Goal: Information Seeking & Learning: Compare options

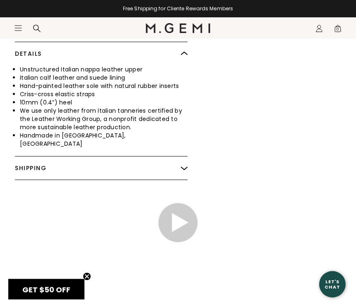
scroll to position [726, 0]
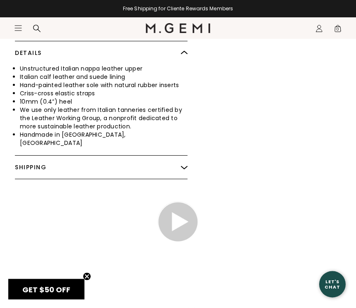
click at [179, 156] on div "Shipping" at bounding box center [101, 167] width 172 height 23
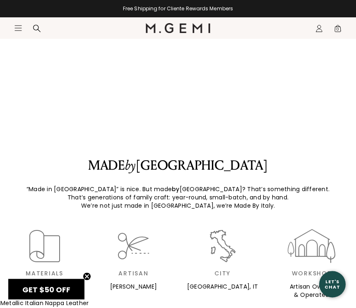
scroll to position [1377, 0]
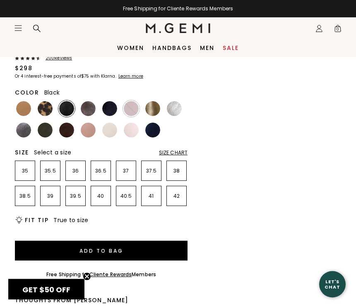
scroll to position [358, 0]
click at [136, 106] on img at bounding box center [131, 108] width 15 height 15
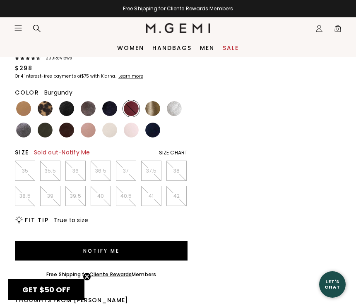
click at [94, 131] on img at bounding box center [88, 130] width 15 height 15
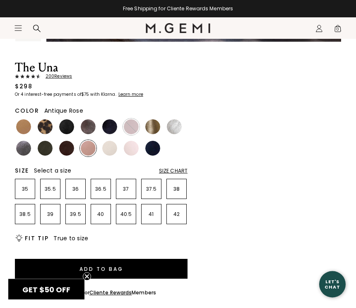
scroll to position [339, 0]
click at [154, 148] on img at bounding box center [152, 148] width 15 height 15
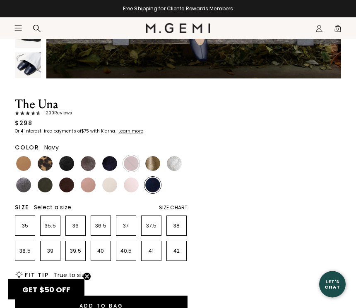
scroll to position [303, 0]
click at [70, 188] on img at bounding box center [66, 185] width 15 height 15
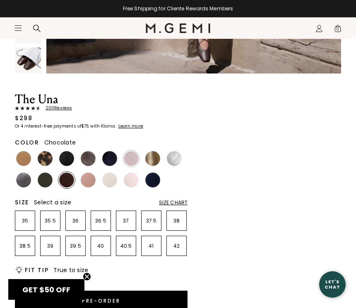
scroll to position [315, 0]
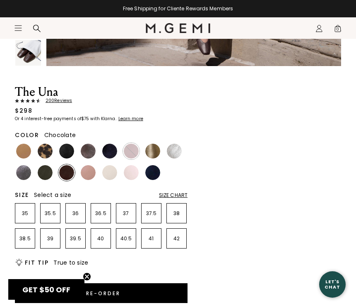
click at [49, 174] on img at bounding box center [45, 172] width 15 height 15
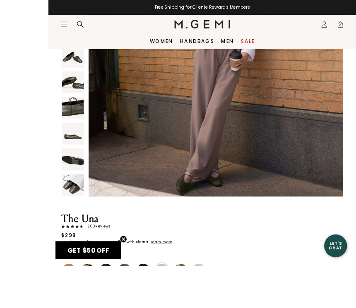
scroll to position [209, 0]
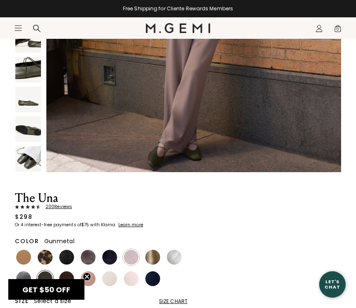
click at [28, 282] on img at bounding box center [23, 279] width 15 height 15
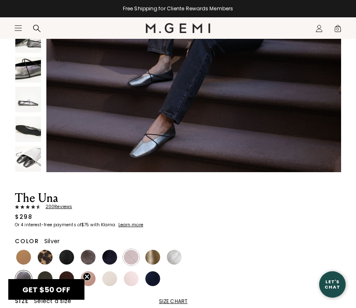
click at [178, 256] on img at bounding box center [174, 257] width 15 height 15
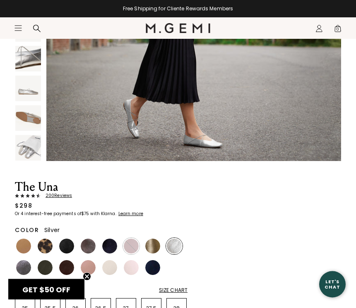
scroll to position [220, 0]
click at [155, 243] on img at bounding box center [152, 246] width 15 height 15
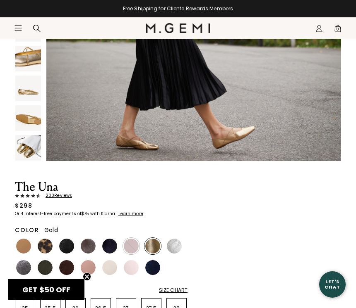
click at [134, 245] on img at bounding box center [131, 246] width 15 height 15
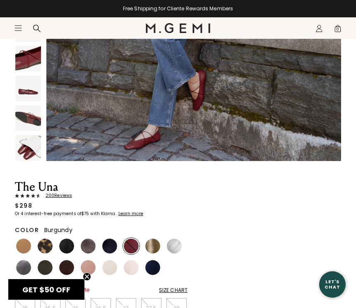
click at [114, 243] on img at bounding box center [109, 246] width 15 height 15
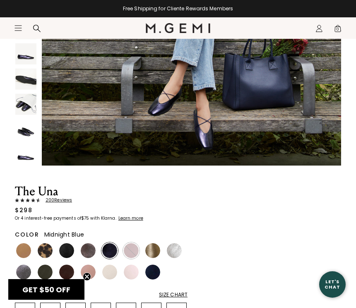
click at [134, 248] on img at bounding box center [131, 251] width 15 height 15
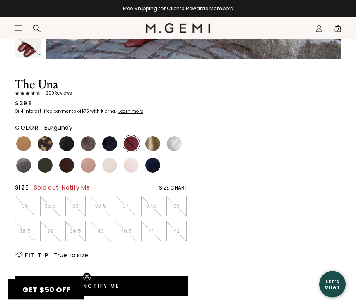
scroll to position [323, 0]
click at [112, 142] on img at bounding box center [109, 143] width 15 height 15
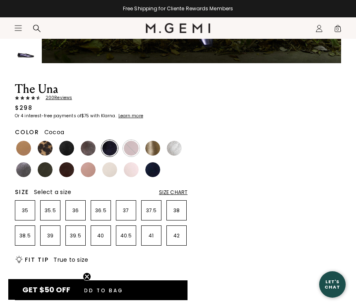
click at [88, 150] on img at bounding box center [88, 148] width 15 height 15
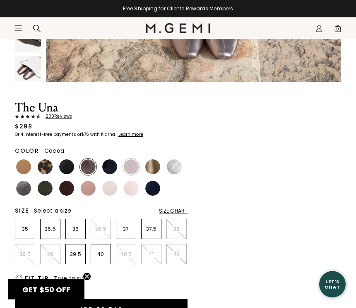
scroll to position [299, 0]
click at [68, 167] on img at bounding box center [66, 167] width 15 height 15
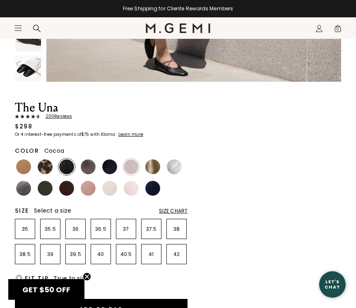
click at [90, 160] on img at bounding box center [88, 167] width 15 height 15
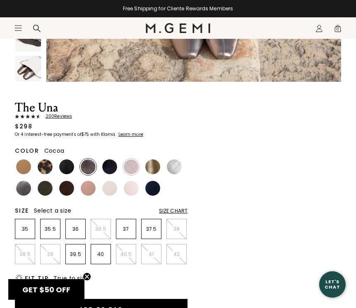
click at [69, 168] on img at bounding box center [66, 167] width 15 height 15
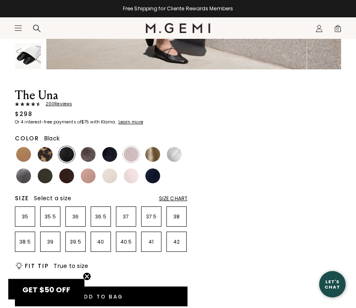
scroll to position [312, 0]
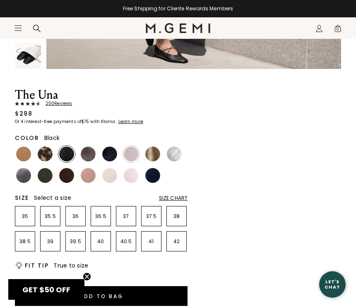
click at [48, 152] on img at bounding box center [45, 154] width 15 height 15
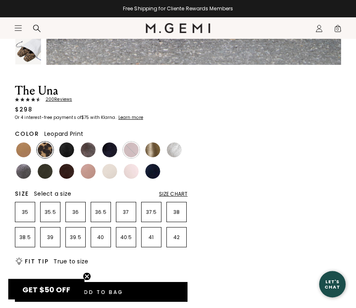
scroll to position [316, 0]
click at [23, 150] on img at bounding box center [23, 150] width 15 height 15
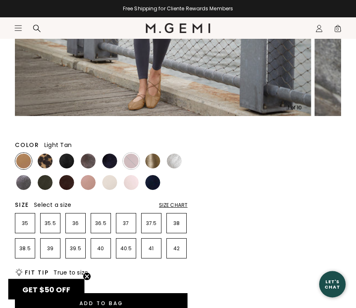
scroll to position [244, 0]
